Goal: Task Accomplishment & Management: Complete application form

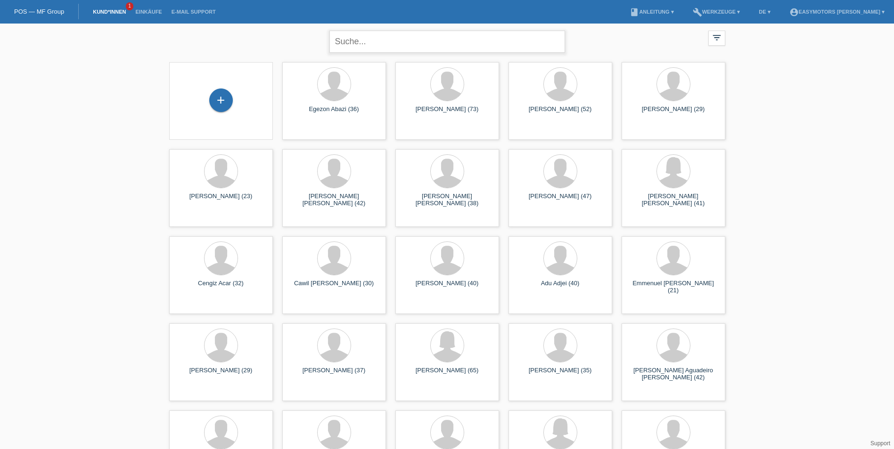
click at [433, 48] on input "text" at bounding box center [447, 42] width 236 height 22
type input "Kunasigam"
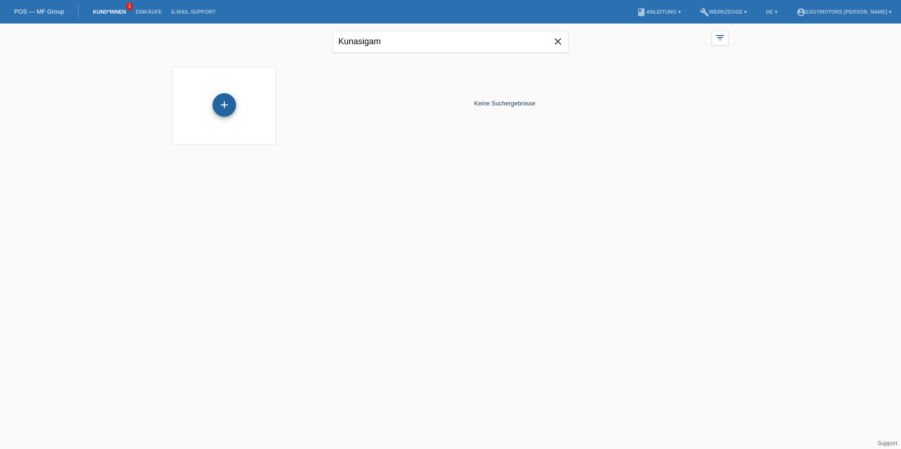
click at [218, 107] on div "+" at bounding box center [224, 105] width 24 height 24
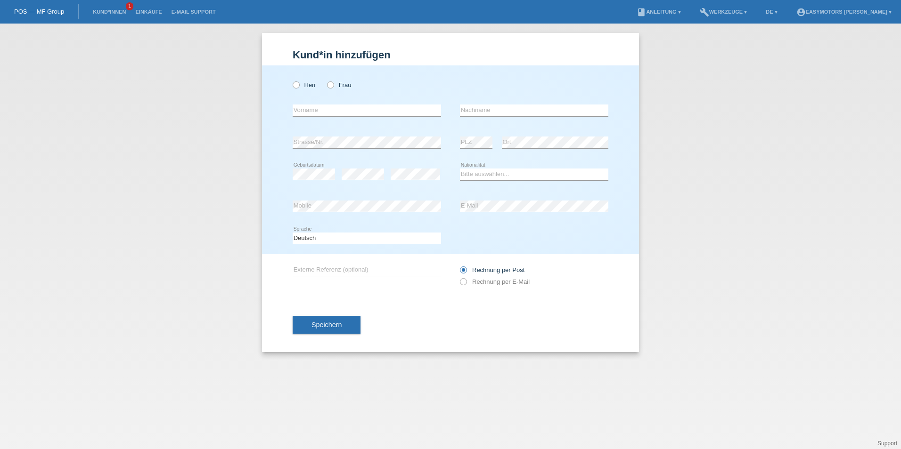
click at [339, 89] on div "Herr Frau" at bounding box center [367, 84] width 148 height 19
click at [324, 80] on div "Herr Frau" at bounding box center [367, 84] width 148 height 19
click at [326, 80] on icon at bounding box center [326, 80] width 0 height 0
click at [331, 85] on input "Frau" at bounding box center [330, 84] width 6 height 6
radio input "true"
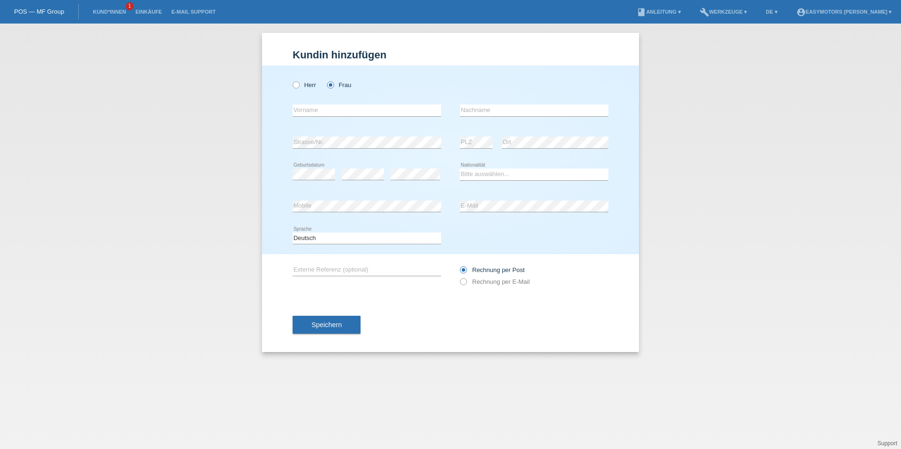
click at [326, 120] on div "error Vorname" at bounding box center [367, 111] width 148 height 32
click at [326, 115] on input "text" at bounding box center [367, 111] width 148 height 12
type input "[PERSON_NAME]"
type input "Kunasingam"
select select "LK"
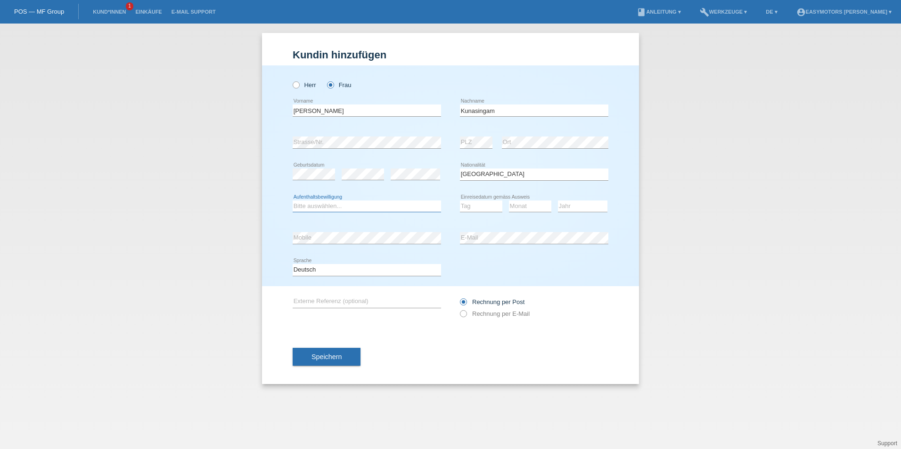
select select "B"
select select "30"
select select "10"
select select "2015"
click at [326, 359] on span "Speichern" at bounding box center [326, 357] width 30 height 8
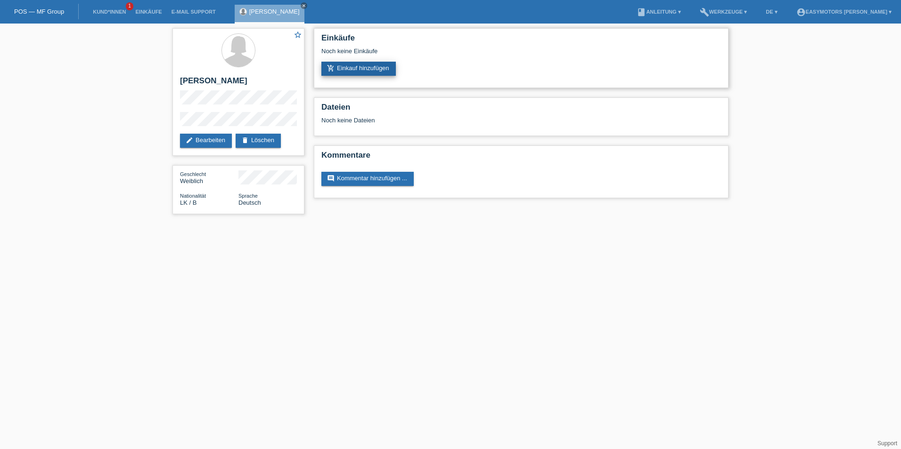
click at [340, 71] on link "add_shopping_cart Einkauf hinzufügen" at bounding box center [358, 69] width 74 height 14
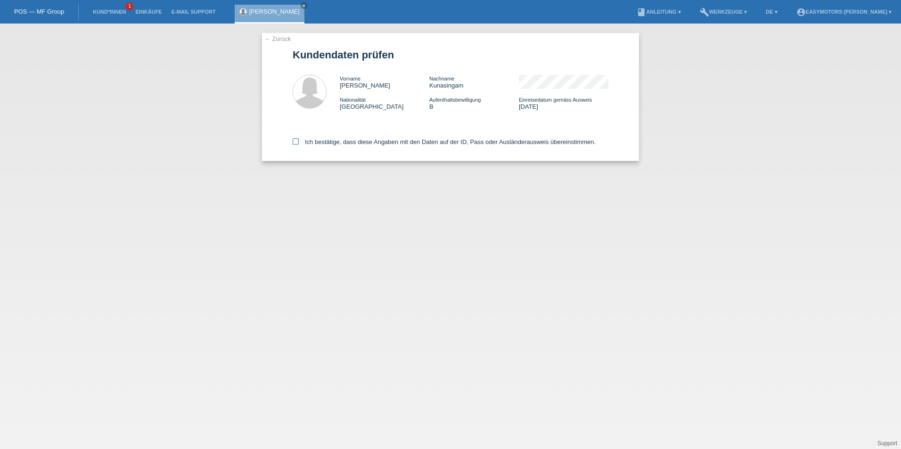
click at [308, 141] on label "Ich bestätige, dass diese Angaben mit den Daten auf der ID, Pass oder Ausländer…" at bounding box center [444, 141] width 303 height 7
click at [299, 141] on input "Ich bestätige, dass diese Angaben mit den Daten auf der ID, Pass oder Ausländer…" at bounding box center [296, 141] width 6 height 6
checkbox input "true"
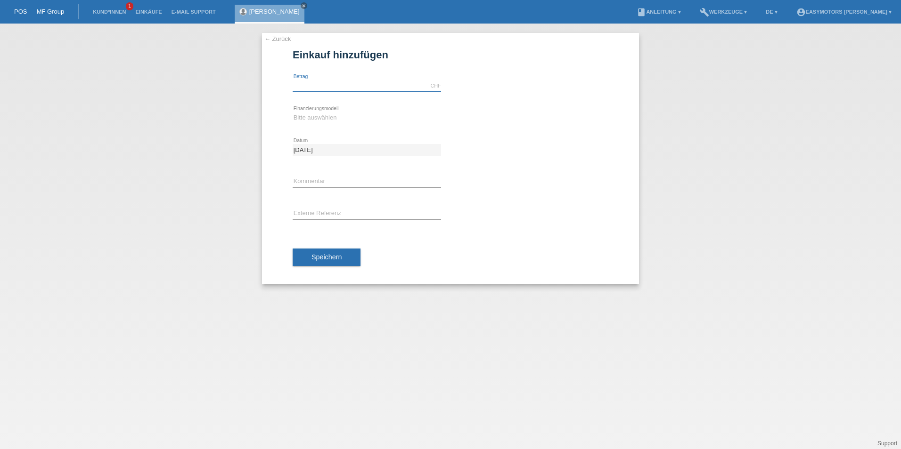
click at [317, 86] on input "text" at bounding box center [367, 86] width 148 height 12
type input "2800.00"
click at [314, 119] on select "Bitte auswählen Fixe Raten Kauf auf Rechnung mit Teilzahlungsoption" at bounding box center [367, 117] width 148 height 11
select select "81"
click at [293, 112] on select "Bitte auswählen Fixe Raten Kauf auf Rechnung mit Teilzahlungsoption" at bounding box center [367, 117] width 148 height 11
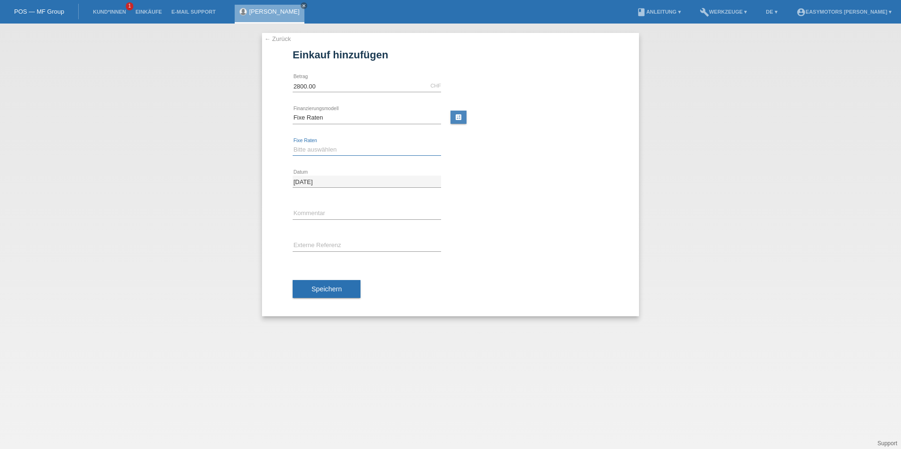
click at [317, 147] on select "Bitte auswählen 12 Raten 24 Raten 48 Raten" at bounding box center [367, 149] width 148 height 11
select select "320"
click at [293, 144] on select "Bitte auswählen 12 Raten 24 Raten 48 Raten" at bounding box center [367, 149] width 148 height 11
click at [320, 288] on span "Speichern" at bounding box center [326, 289] width 30 height 8
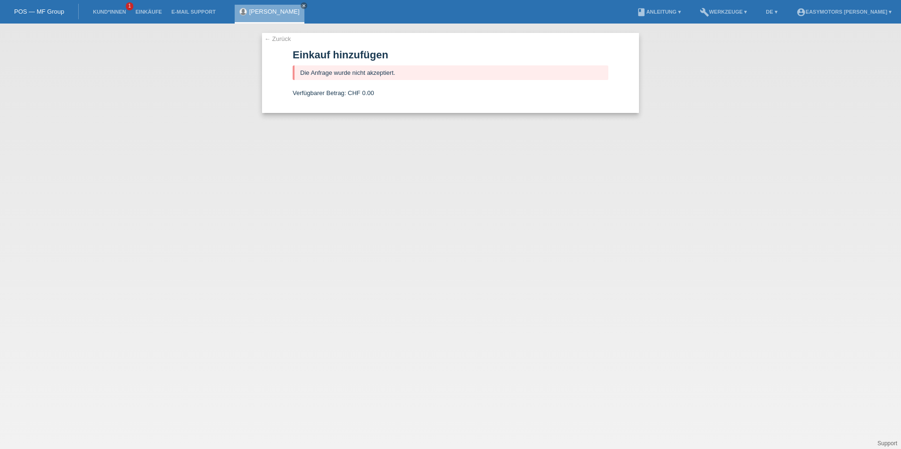
click at [284, 41] on link "← Zurück" at bounding box center [277, 38] width 26 height 7
